Goal: Task Accomplishment & Management: Use online tool/utility

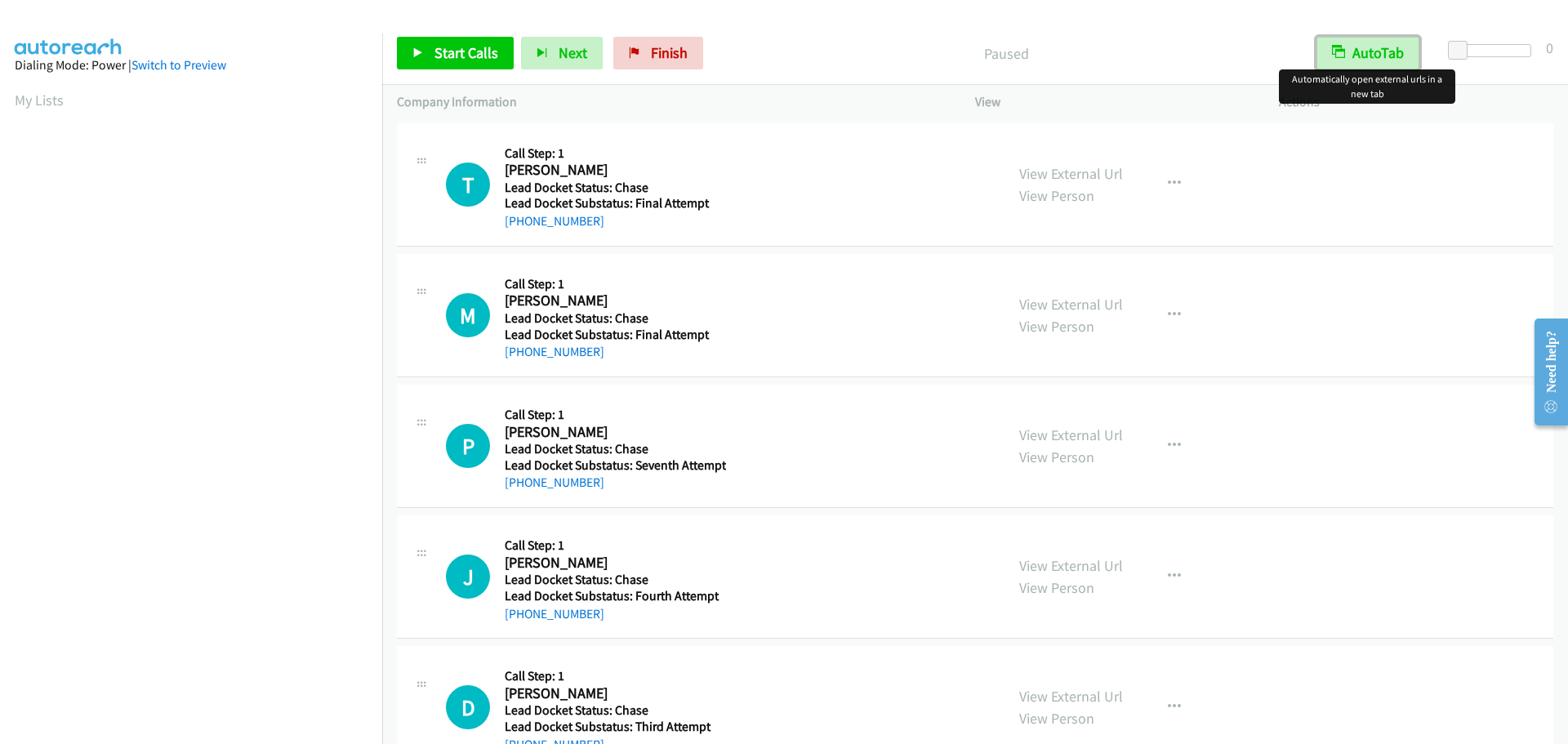
drag, startPoint x: 1357, startPoint y: 49, endPoint x: 1412, endPoint y: 45, distance: 55.1
click at [1358, 50] on button "AutoTab" at bounding box center [1368, 53] width 103 height 33
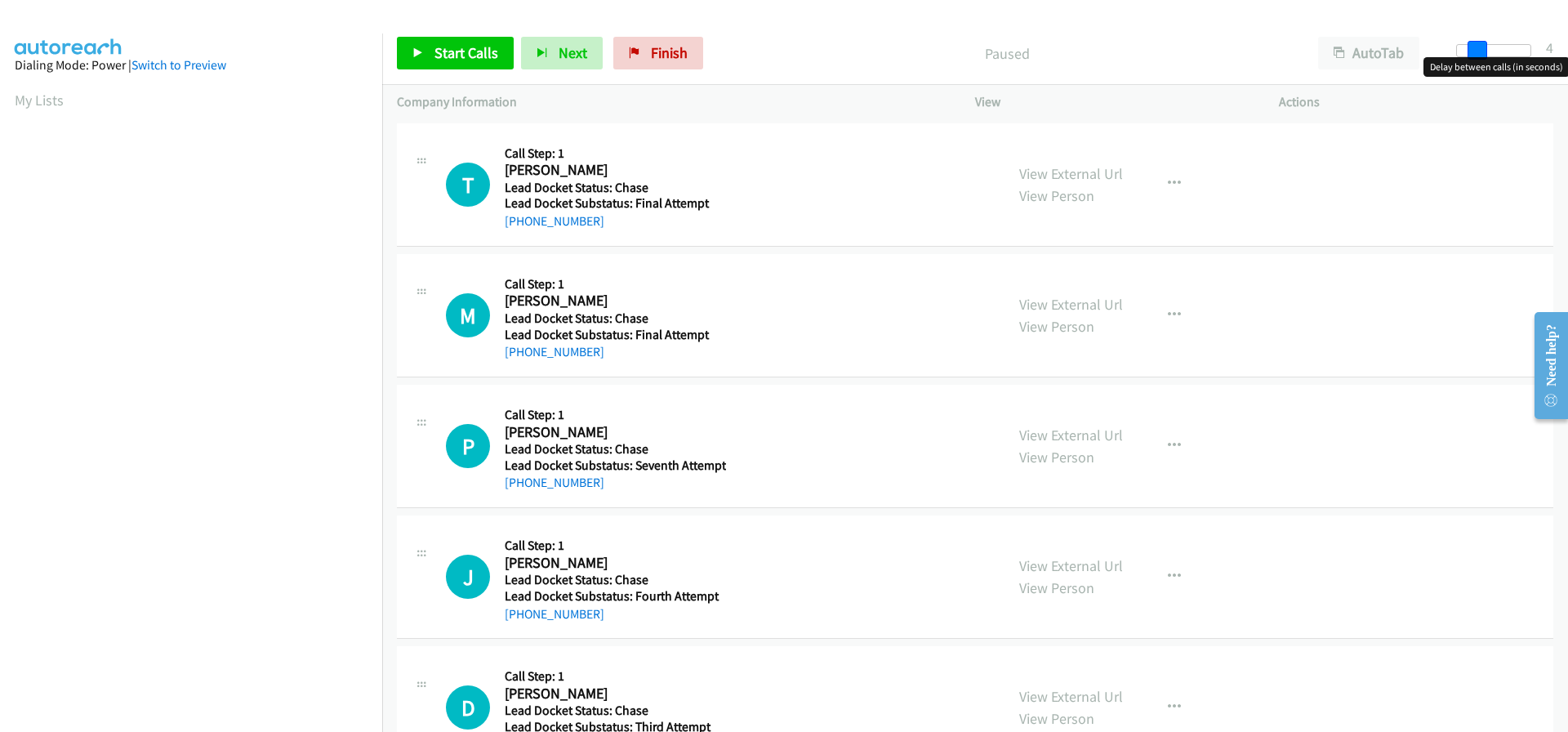
drag, startPoint x: 1465, startPoint y: 50, endPoint x: 1475, endPoint y: 52, distance: 10.2
click at [1475, 52] on span at bounding box center [1478, 51] width 20 height 20
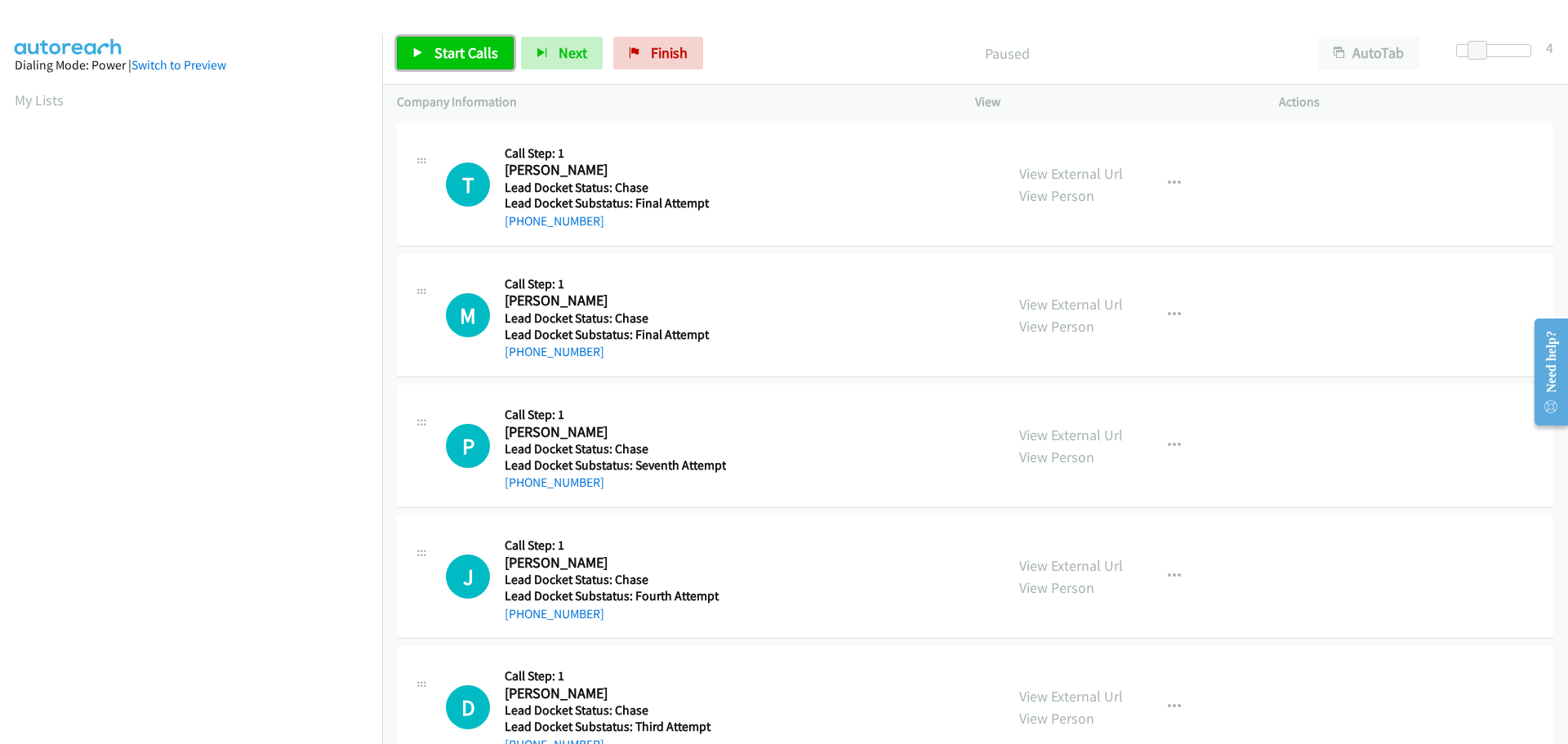
click at [437, 58] on span "Start Calls" at bounding box center [466, 52] width 63 height 19
drag, startPoint x: 618, startPoint y: 222, endPoint x: 522, endPoint y: 225, distance: 96.0
click at [522, 225] on div "[PHONE_NUMBER]" at bounding box center [613, 222] width 217 height 20
copy link "[PHONE_NUMBER]"
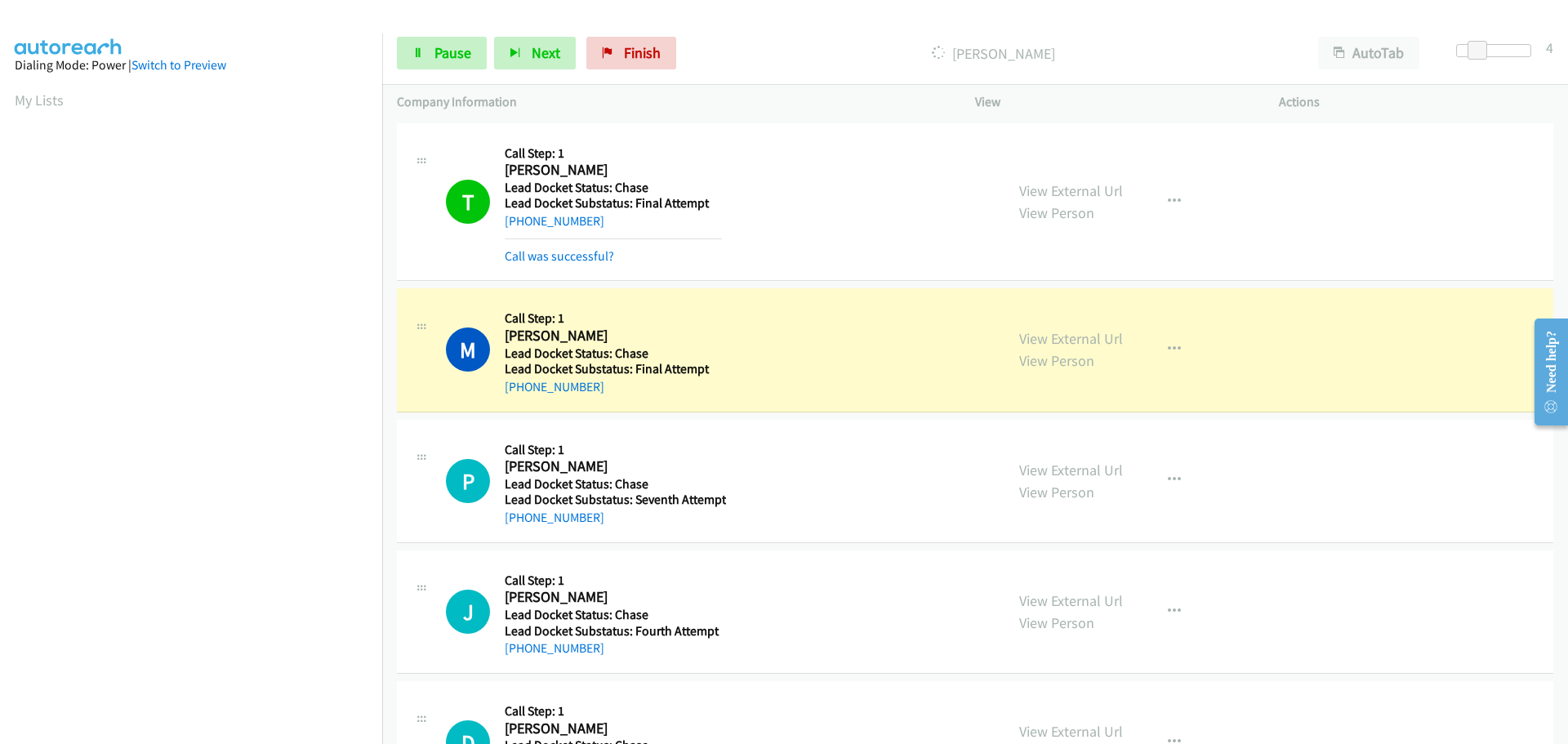
scroll to position [173, 0]
drag, startPoint x: 596, startPoint y: 390, endPoint x: 522, endPoint y: 385, distance: 74.2
click at [522, 385] on div "[PHONE_NUMBER]" at bounding box center [613, 387] width 217 height 20
copy link "[PHONE_NUMBER]"
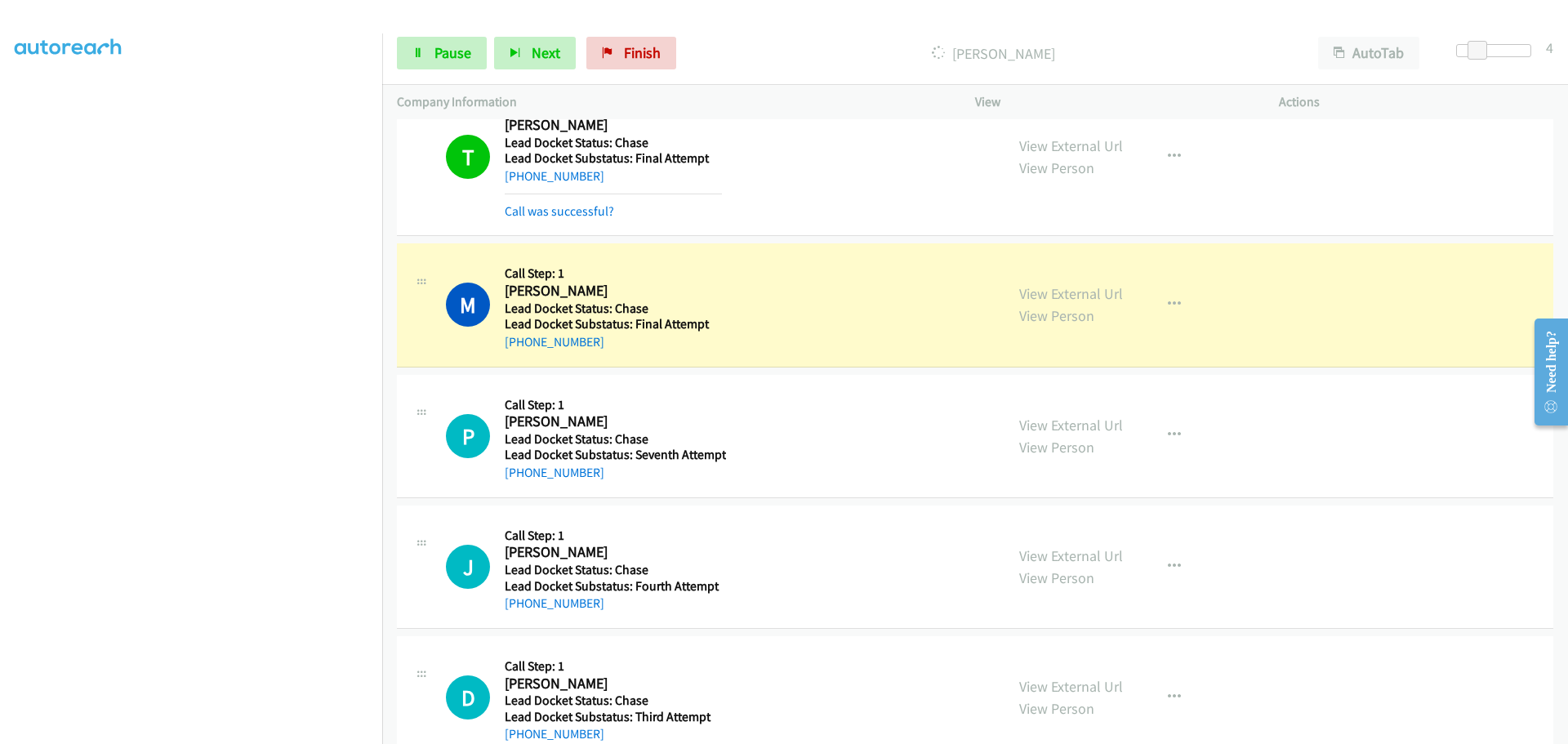
scroll to position [85, 0]
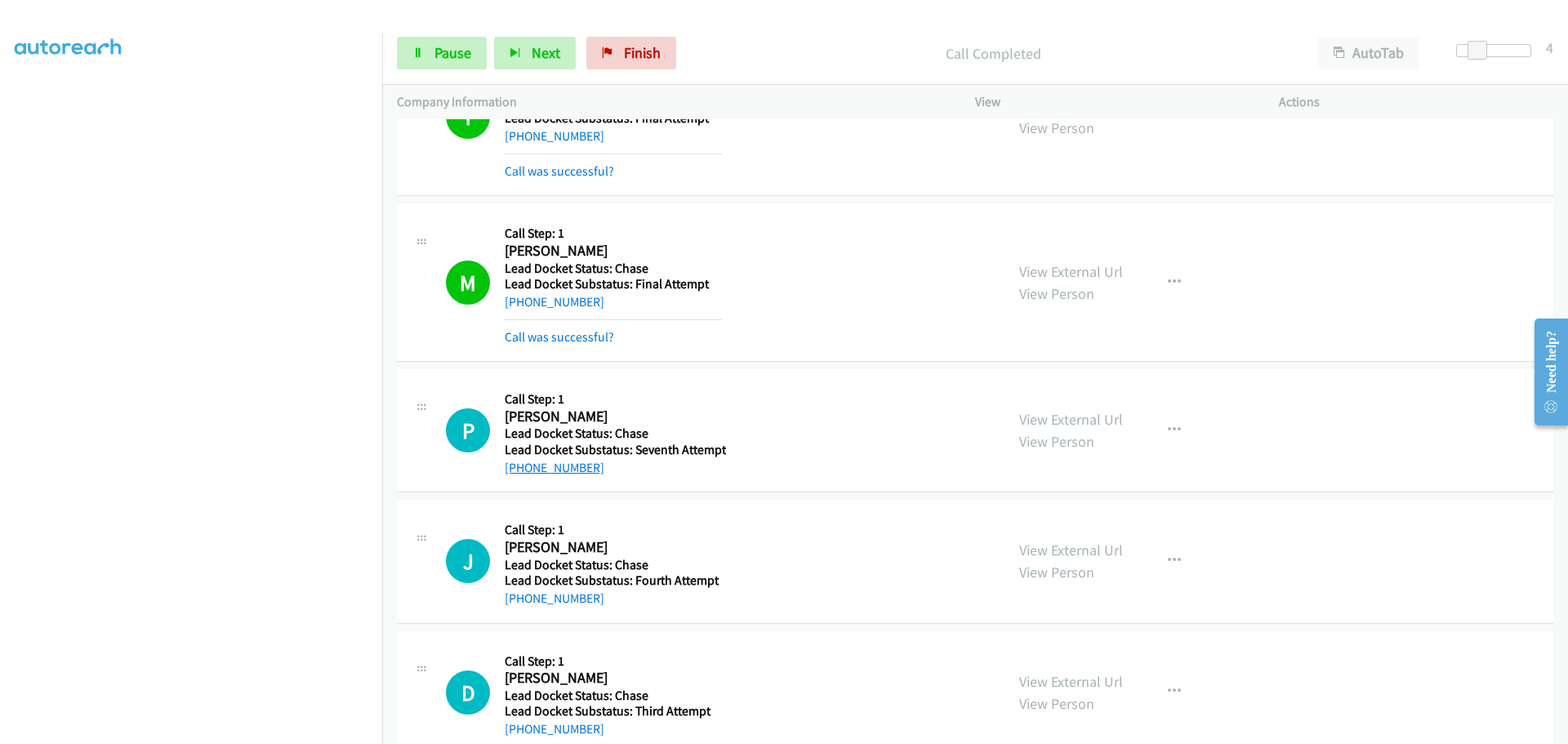
drag, startPoint x: 596, startPoint y: 433, endPoint x: 518, endPoint y: 473, distance: 87.7
click at [518, 473] on div "[PHONE_NUMBER]" at bounding box center [616, 469] width 222 height 20
copy link "[PHONE_NUMBER]"
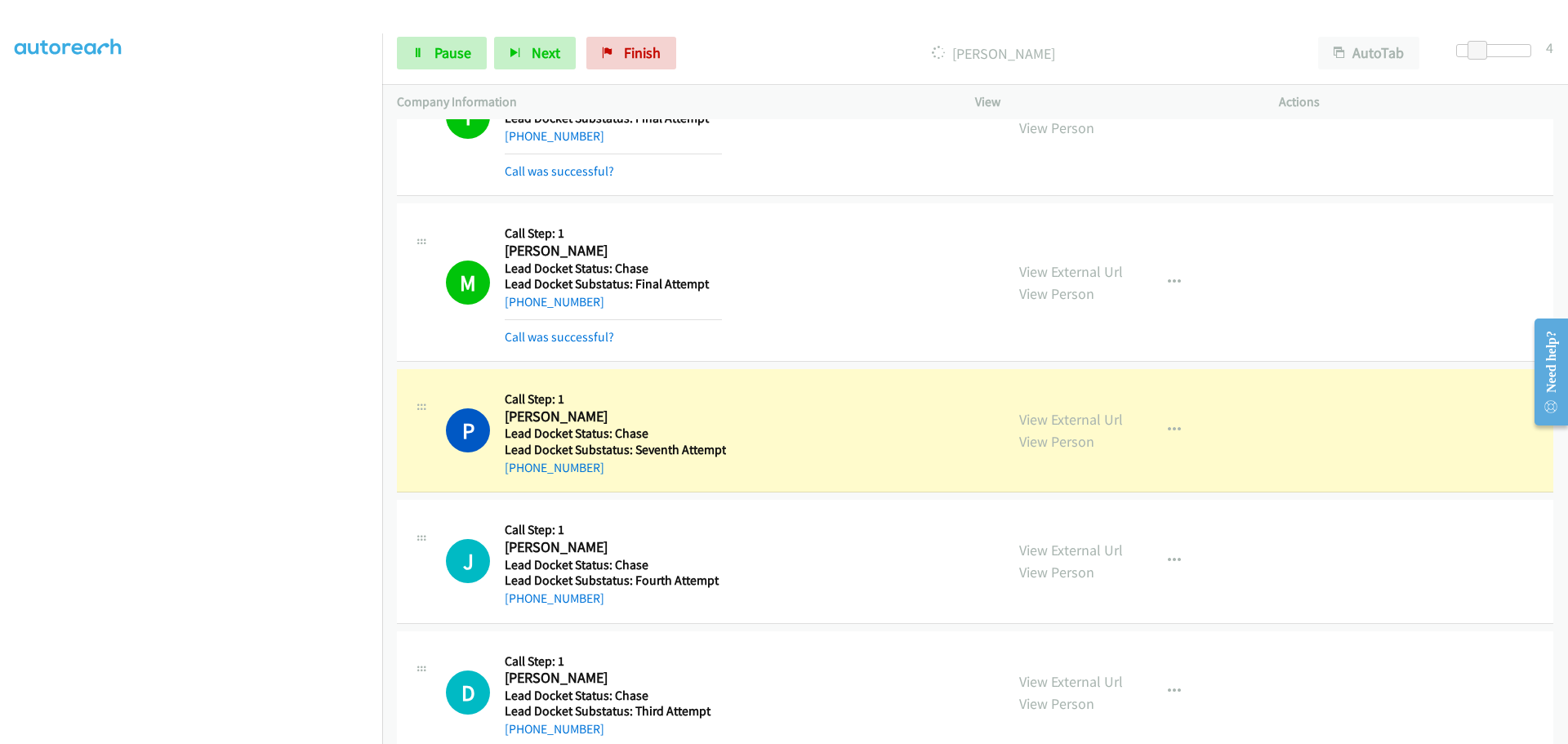
scroll to position [119, 0]
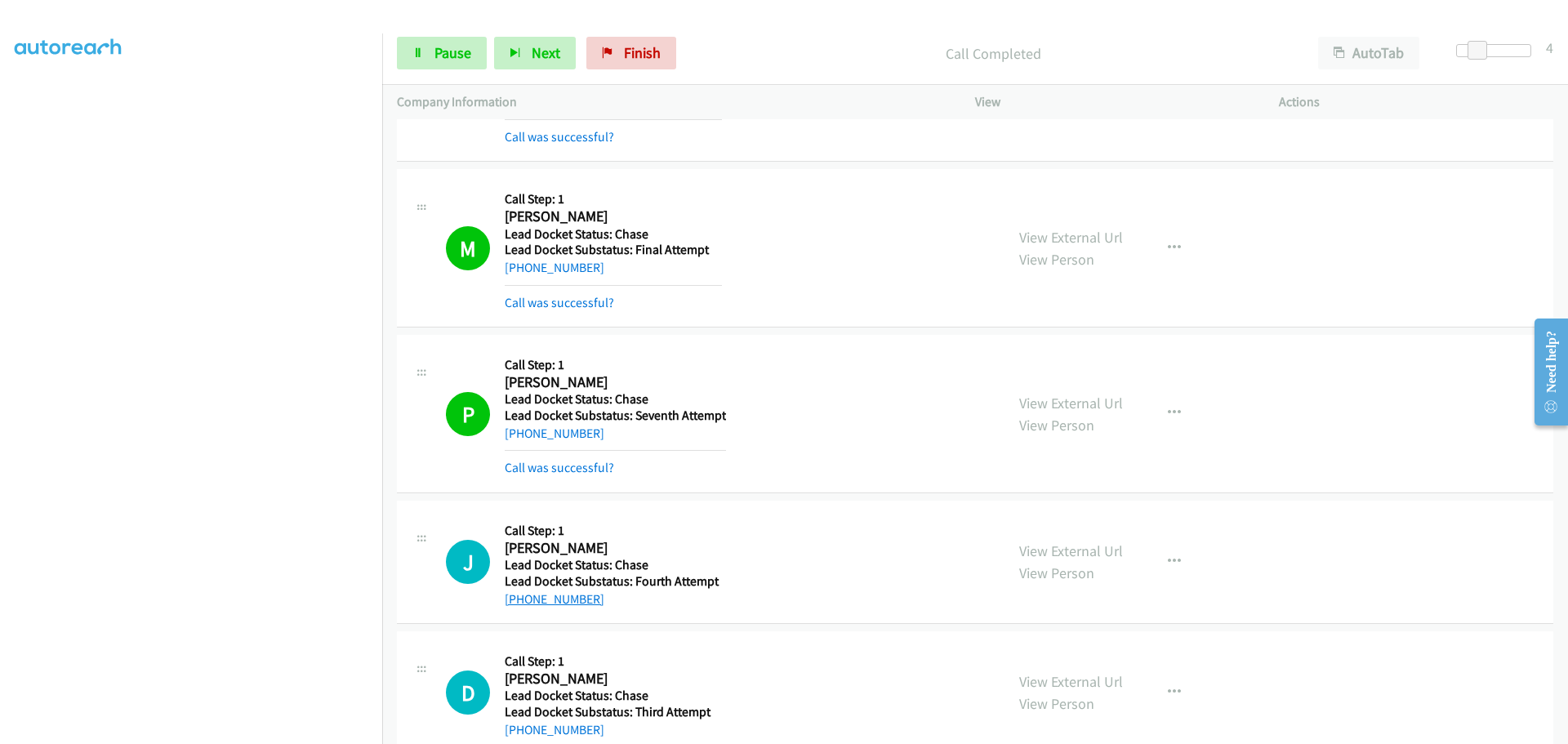
drag, startPoint x: 603, startPoint y: 571, endPoint x: 519, endPoint y: 602, distance: 89.5
click at [519, 602] on div "[PHONE_NUMBER]" at bounding box center [613, 600] width 217 height 20
copy link "[PHONE_NUMBER]"
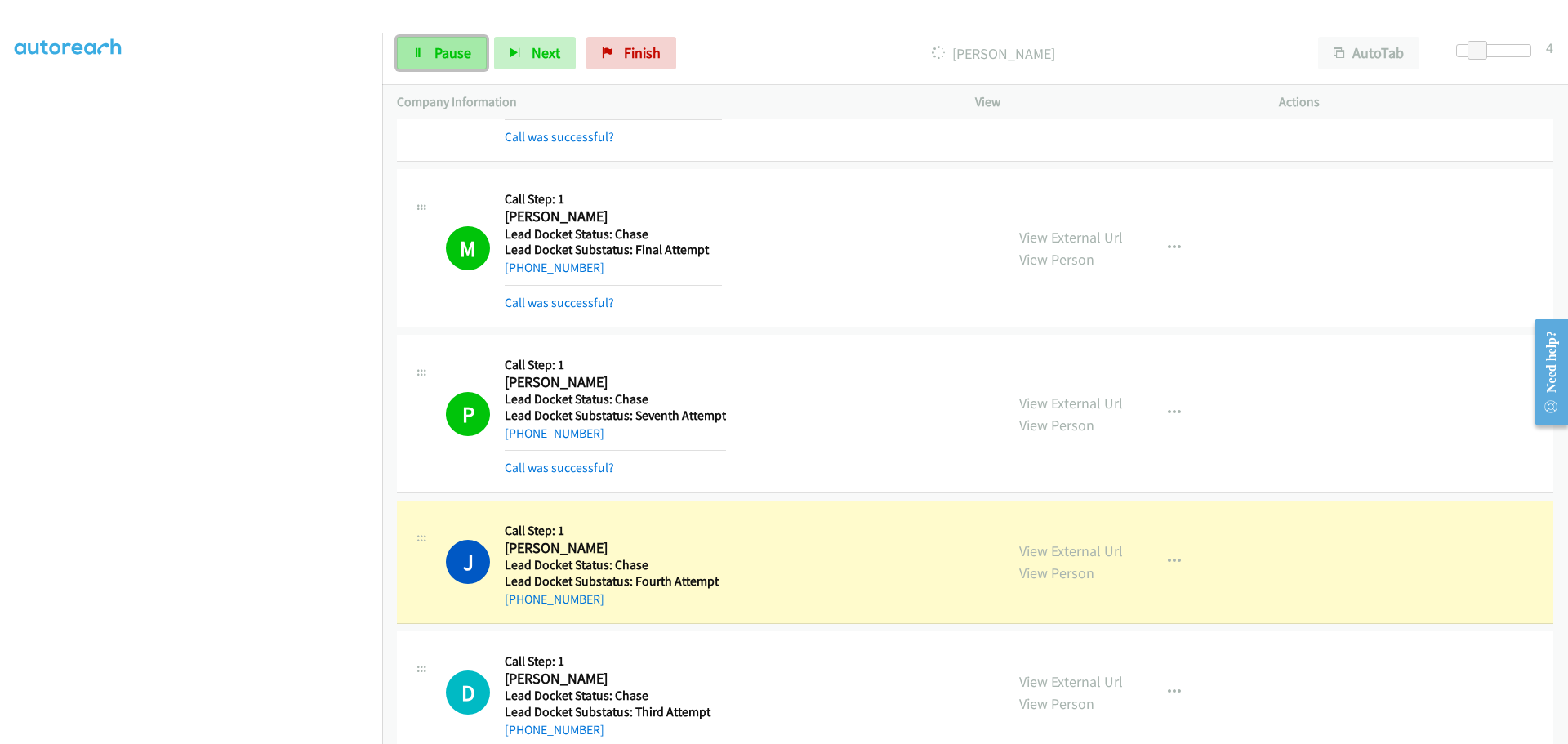
click at [454, 53] on span "Pause" at bounding box center [452, 52] width 37 height 19
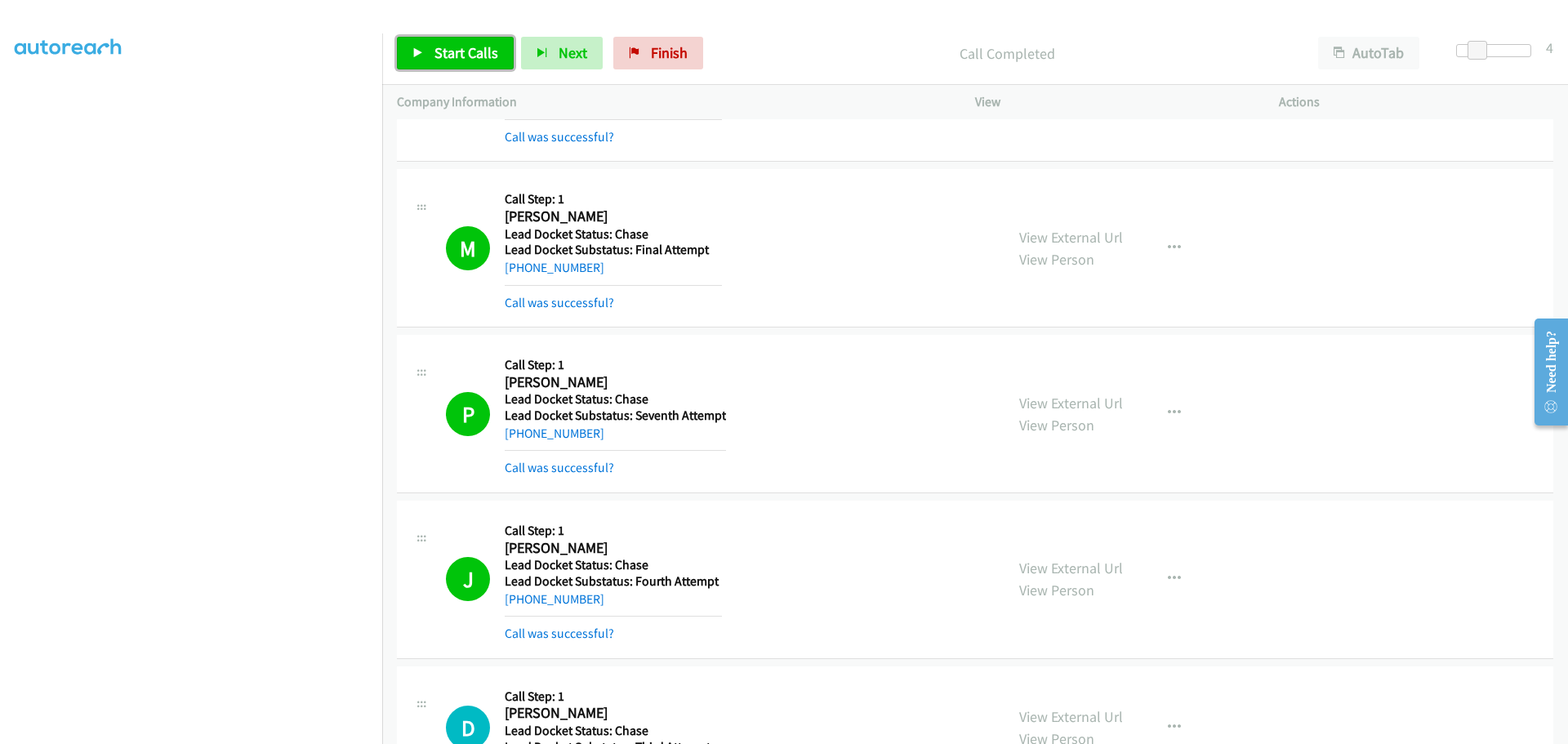
click at [465, 46] on span "Start Calls" at bounding box center [466, 52] width 63 height 19
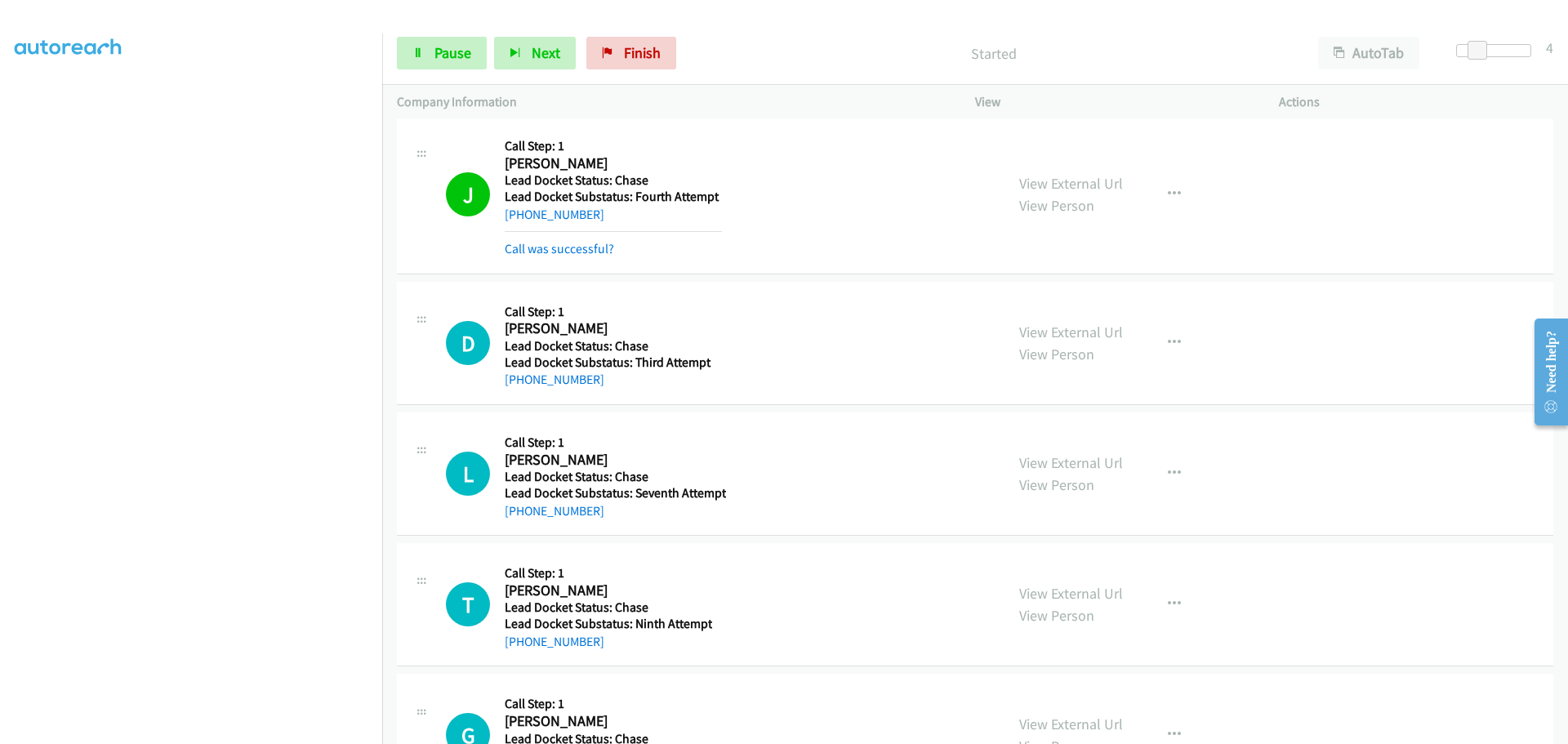
scroll to position [582, 0]
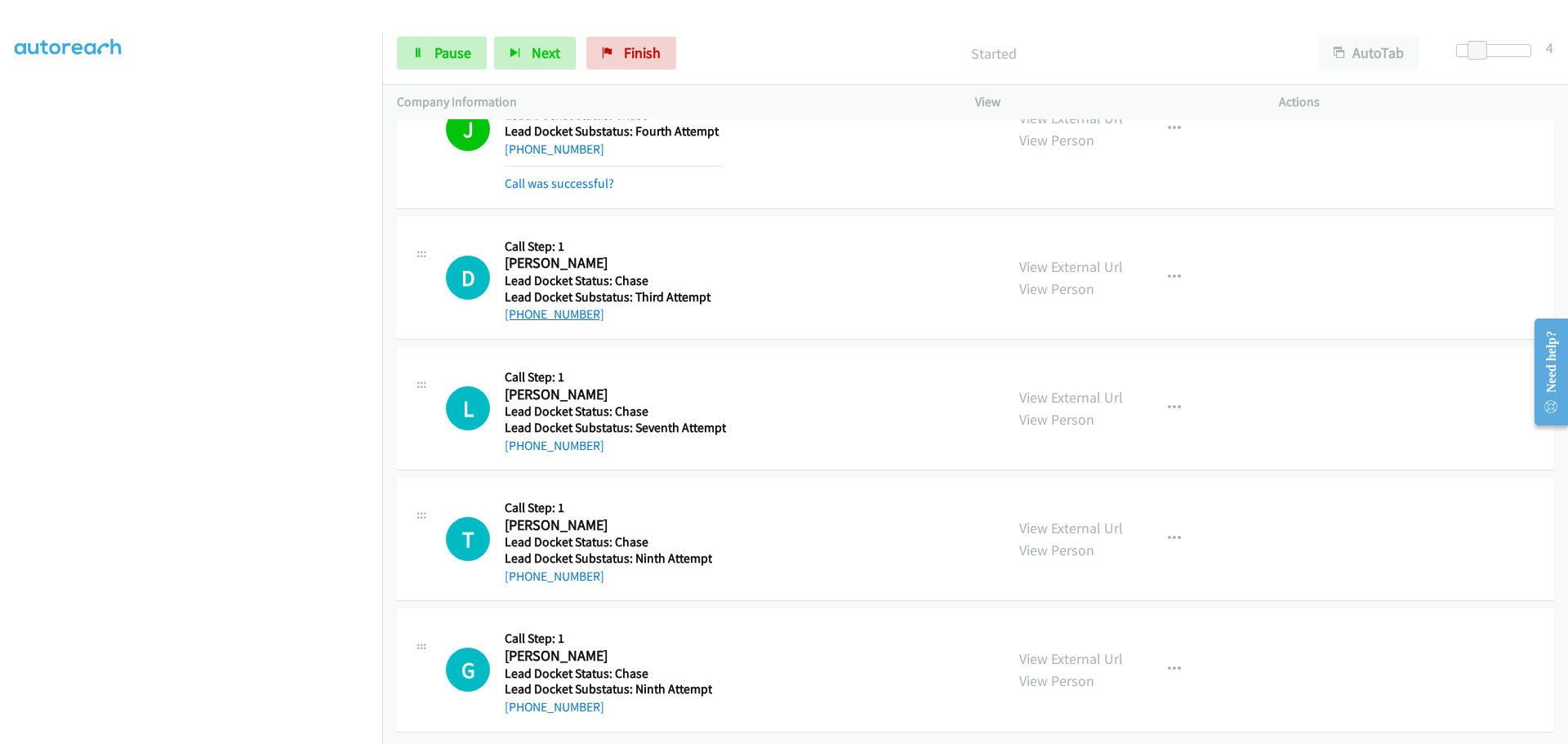
drag, startPoint x: 598, startPoint y: 308, endPoint x: 518, endPoint y: 307, distance: 80.0
click at [518, 307] on div "[PHONE_NUMBER]" at bounding box center [613, 315] width 217 height 20
copy link "[PHONE_NUMBER]"
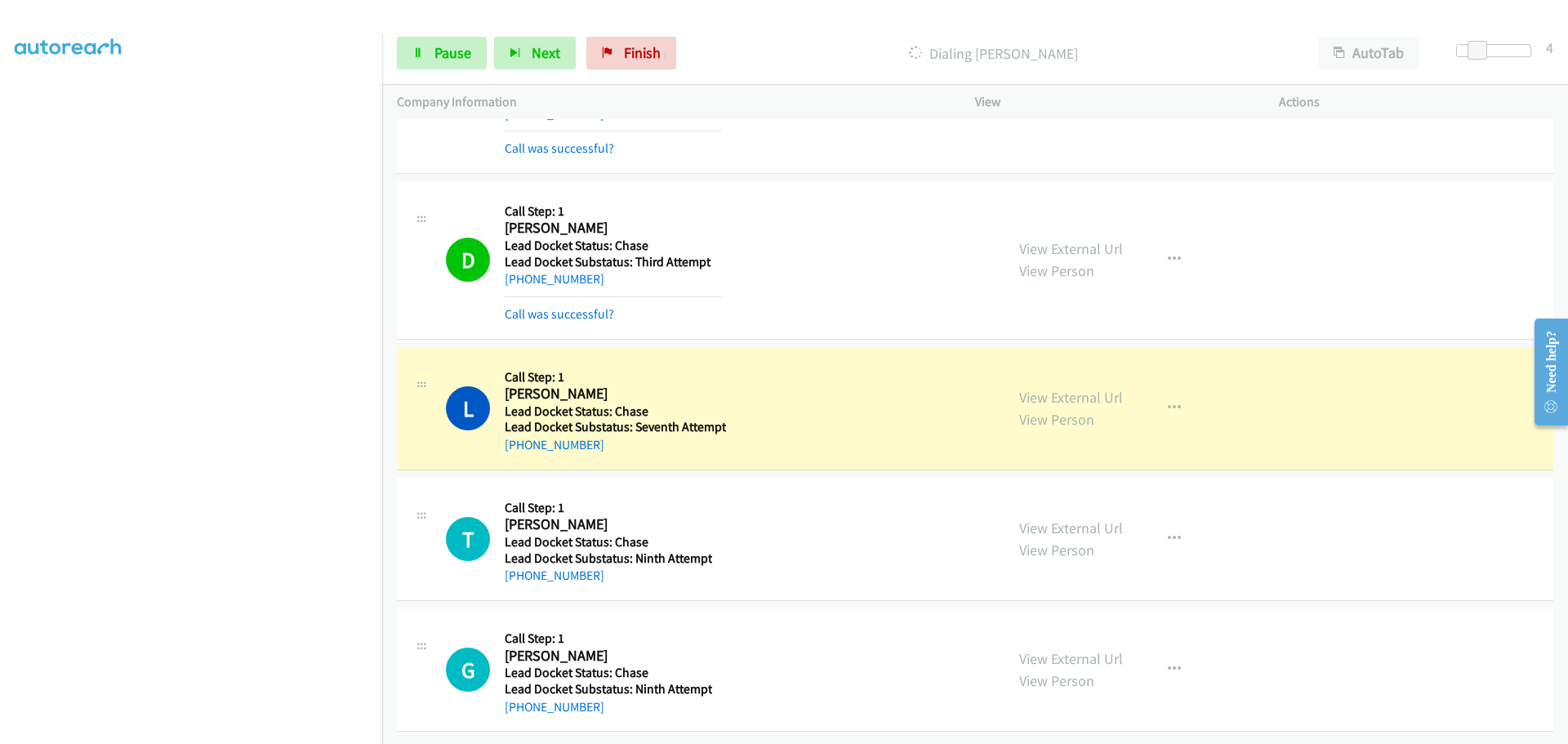
scroll to position [617, 0]
drag, startPoint x: 583, startPoint y: 432, endPoint x: 521, endPoint y: 436, distance: 62.1
click at [521, 436] on div "[PHONE_NUMBER]" at bounding box center [616, 445] width 222 height 20
copy link "[PHONE_NUMBER]"
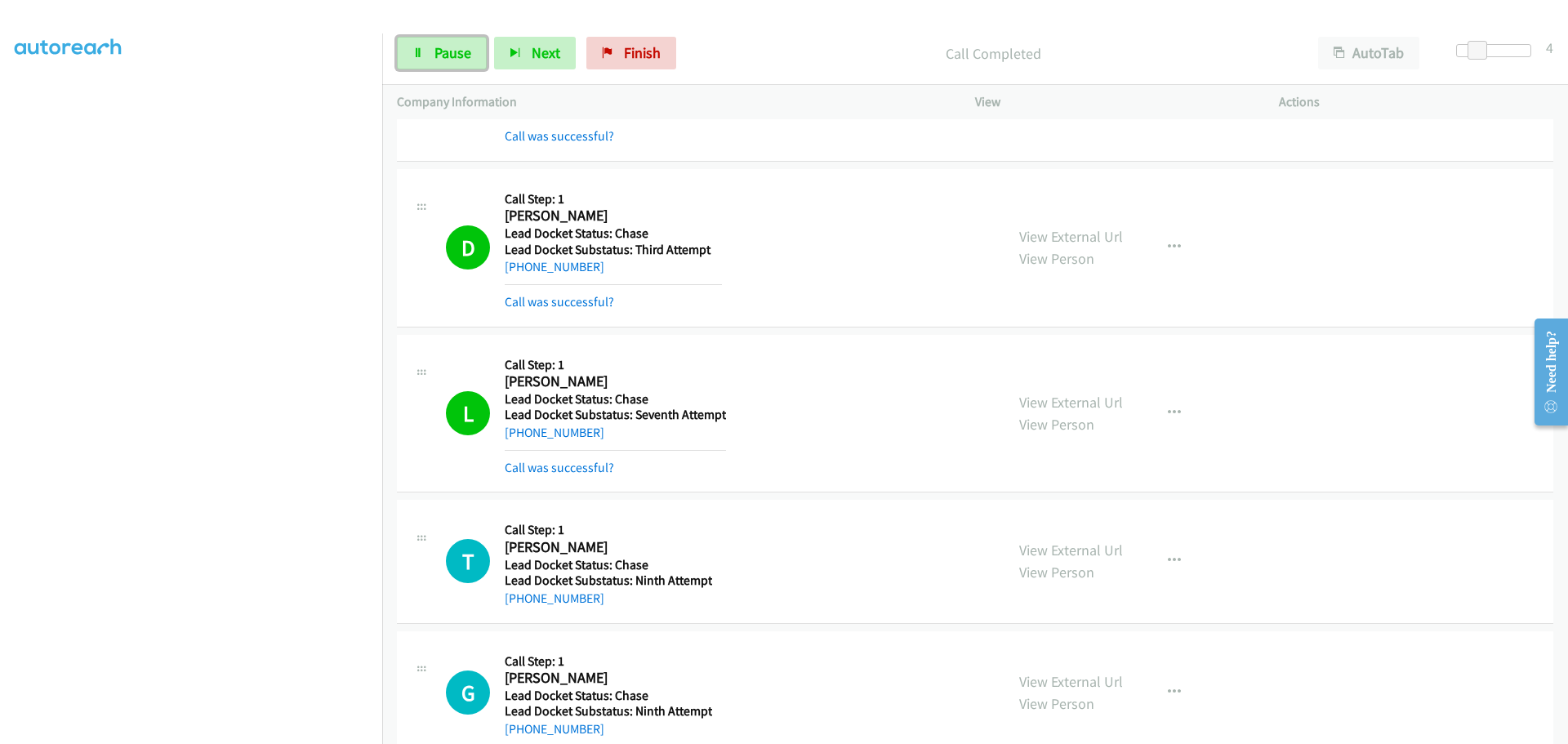
drag, startPoint x: 459, startPoint y: 51, endPoint x: 474, endPoint y: 23, distance: 31.8
click at [459, 51] on span "Pause" at bounding box center [452, 52] width 37 height 19
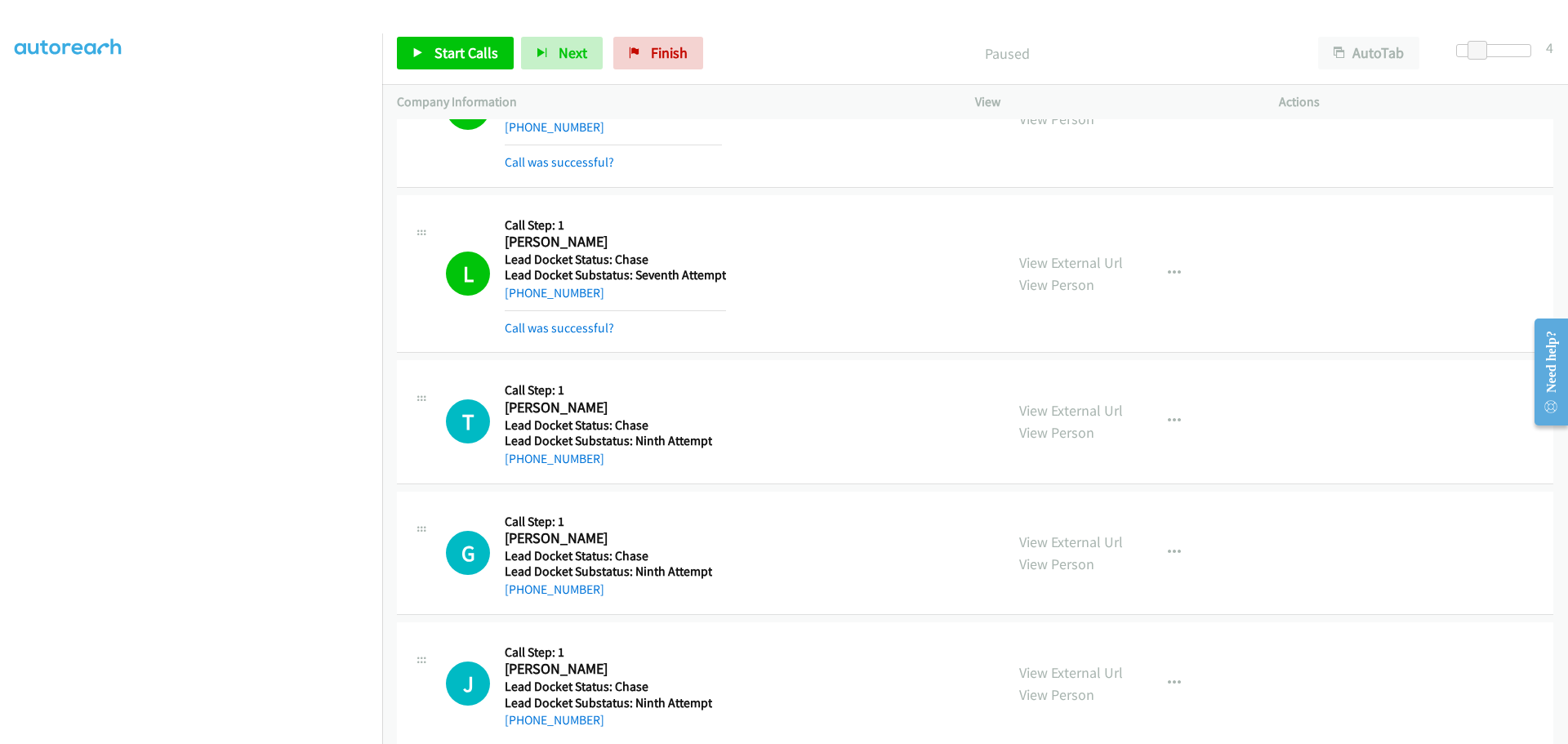
scroll to position [781, 0]
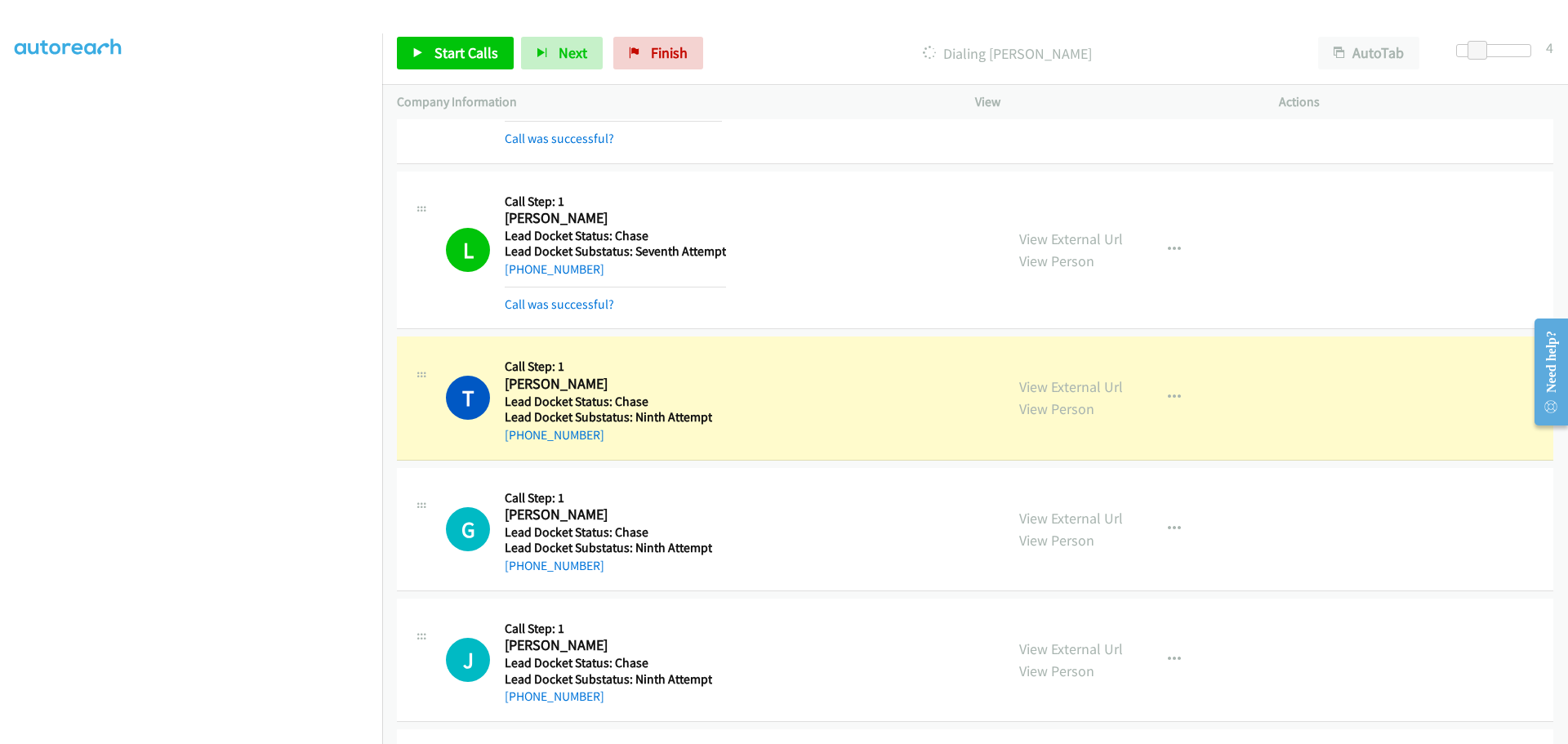
drag, startPoint x: 604, startPoint y: 440, endPoint x: 522, endPoint y: 444, distance: 82.1
click at [522, 444] on div "[PHONE_NUMBER]" at bounding box center [609, 435] width 207 height 20
copy link "[PHONE_NUMBER]"
